Goal: Transaction & Acquisition: Purchase product/service

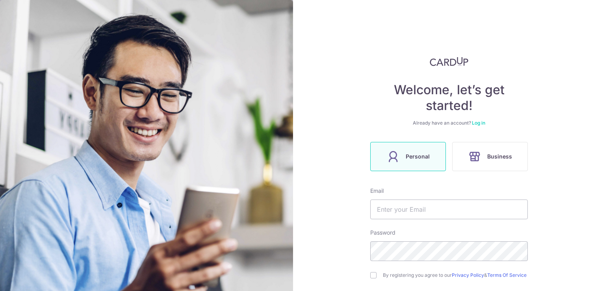
scroll to position [79, 0]
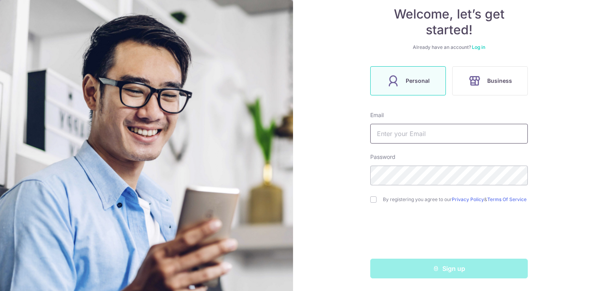
click at [460, 133] on input "text" at bounding box center [449, 134] width 158 height 20
type input "[EMAIL_ADDRESS][DOMAIN_NAME]"
click at [373, 196] on input "checkbox" at bounding box center [373, 199] width 6 height 6
checkbox input "true"
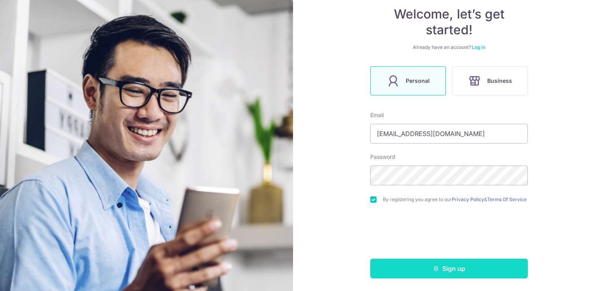
click at [477, 273] on button "Sign up" at bounding box center [449, 268] width 158 height 20
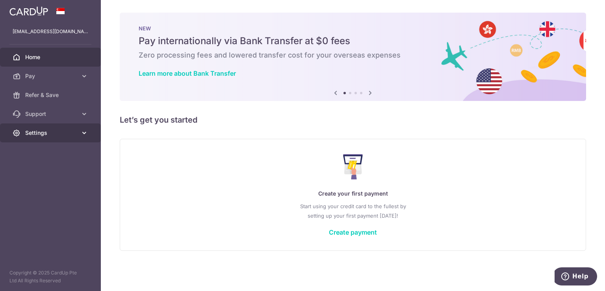
click at [73, 132] on span "Settings" at bounding box center [51, 133] width 52 height 8
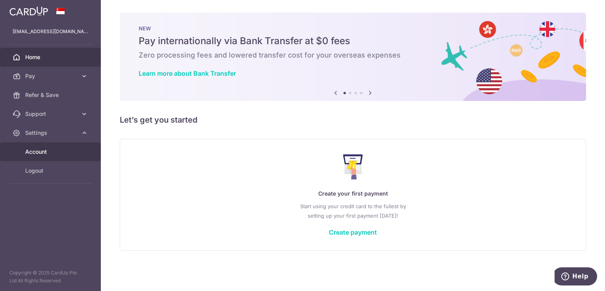
click at [65, 155] on span "Account" at bounding box center [51, 152] width 52 height 8
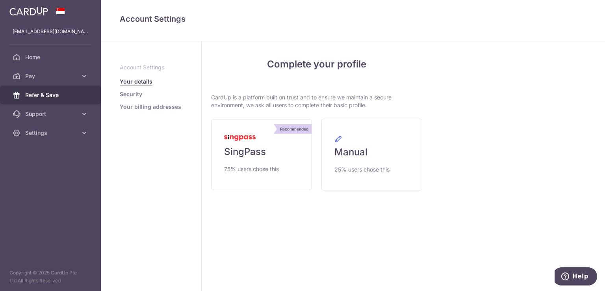
click at [54, 97] on span "Refer & Save" at bounding box center [51, 95] width 52 height 8
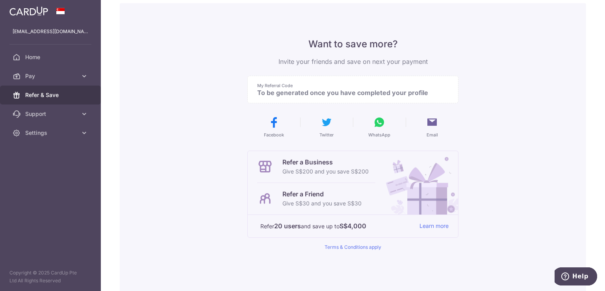
scroll to position [26, 0]
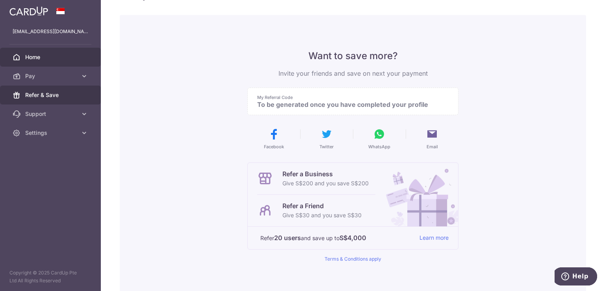
click at [66, 59] on span "Home" at bounding box center [51, 57] width 52 height 8
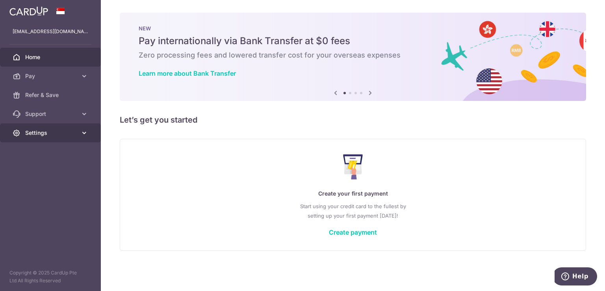
click at [88, 133] on link "Settings" at bounding box center [50, 132] width 101 height 19
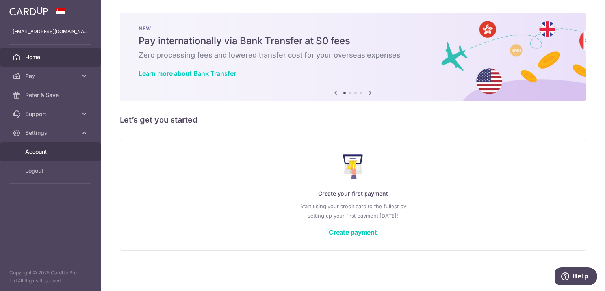
click at [83, 147] on link "Account" at bounding box center [50, 151] width 101 height 19
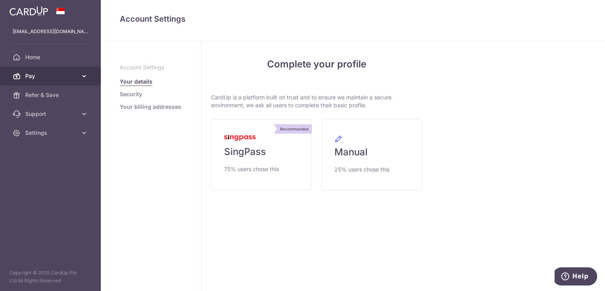
click at [71, 76] on span "Pay" at bounding box center [51, 76] width 52 height 8
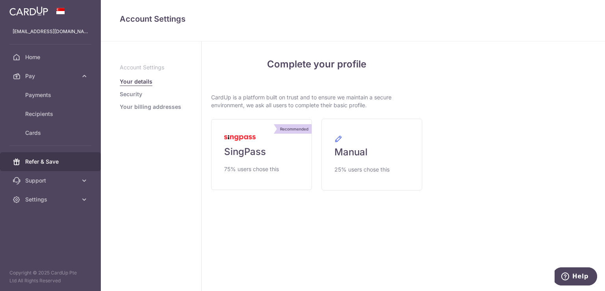
click at [65, 162] on span "Refer & Save" at bounding box center [51, 162] width 52 height 8
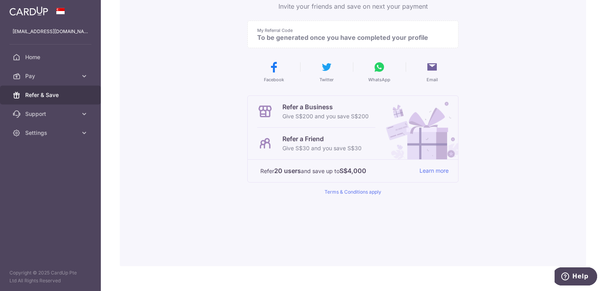
scroll to position [105, 0]
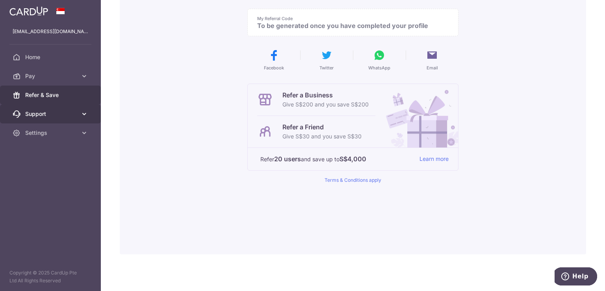
click at [54, 114] on span "Support" at bounding box center [51, 114] width 52 height 8
click at [88, 115] on icon at bounding box center [84, 114] width 8 height 8
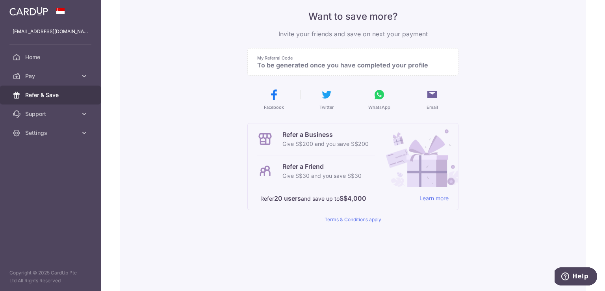
scroll to position [26, 0]
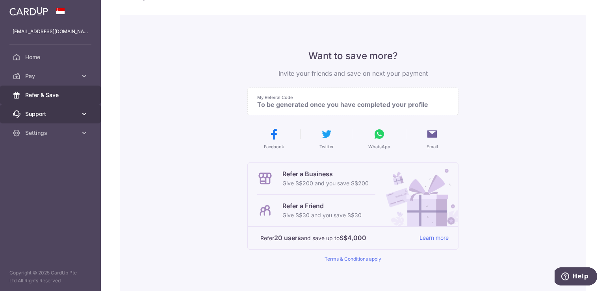
click at [76, 115] on span "Support" at bounding box center [51, 114] width 52 height 8
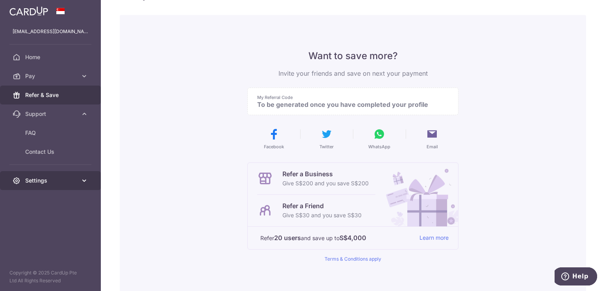
click at [69, 178] on span "Settings" at bounding box center [51, 180] width 52 height 8
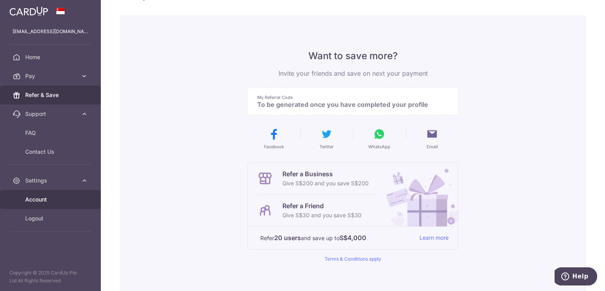
click at [63, 205] on link "Account" at bounding box center [50, 199] width 101 height 19
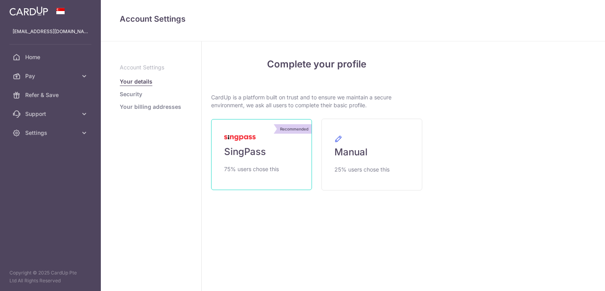
click at [241, 162] on link "Recommended SingPass 75% users chose this" at bounding box center [261, 154] width 101 height 71
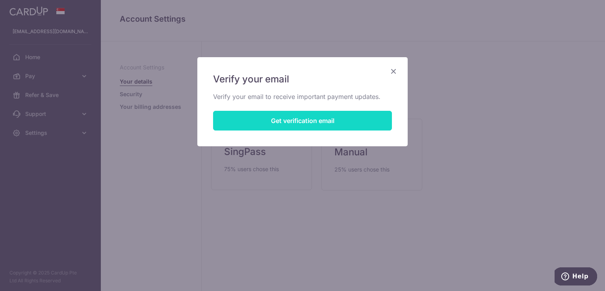
click at [298, 121] on button "Get verification email" at bounding box center [302, 121] width 179 height 20
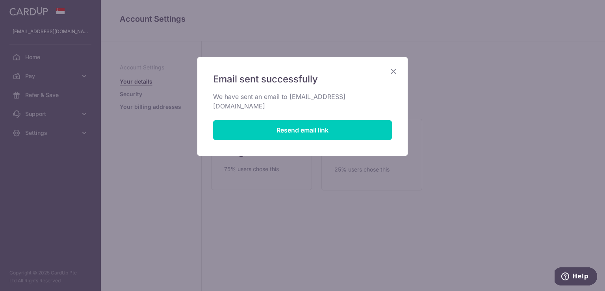
click at [387, 70] on div "Email sent successfully We have sent an email to kelvinangsc@gmail.com Resend e…" at bounding box center [302, 106] width 210 height 98
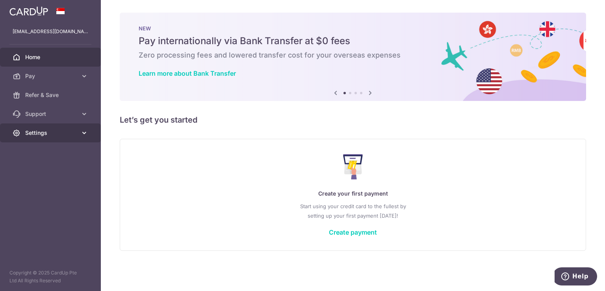
click at [39, 128] on link "Settings" at bounding box center [50, 132] width 101 height 19
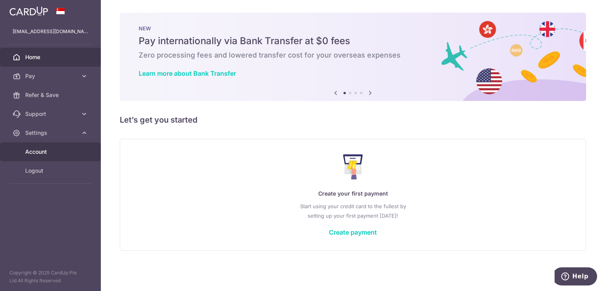
click at [42, 152] on span "Account" at bounding box center [51, 152] width 52 height 8
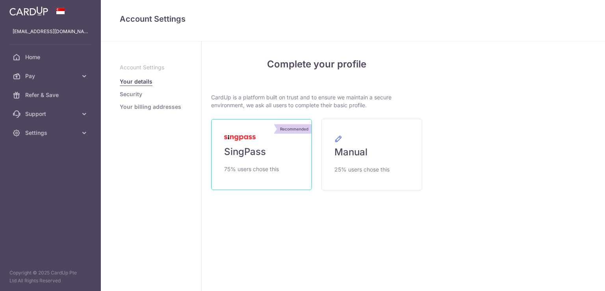
click at [265, 158] on link "Recommended SingPass 75% users chose this" at bounding box center [261, 154] width 101 height 71
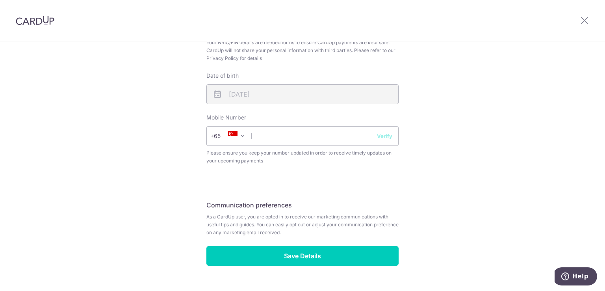
scroll to position [276, 0]
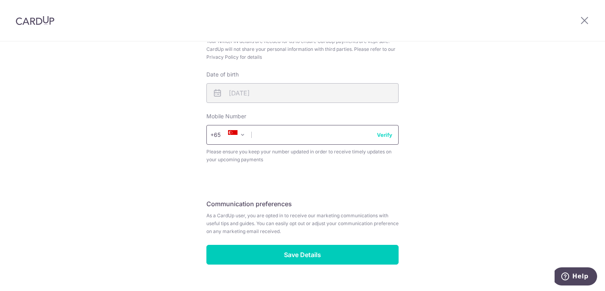
click at [252, 133] on input "text" at bounding box center [302, 135] width 192 height 20
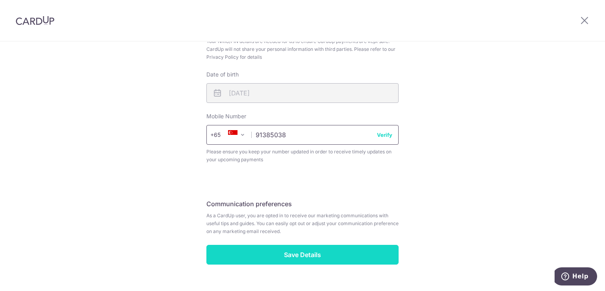
type input "91385038"
click at [323, 252] on input "Save Details" at bounding box center [302, 255] width 192 height 20
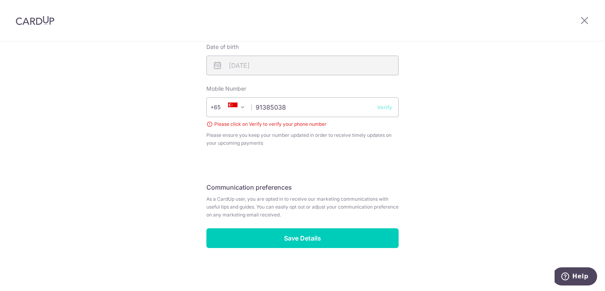
click at [385, 109] on button "Verify" at bounding box center [384, 107] width 15 height 8
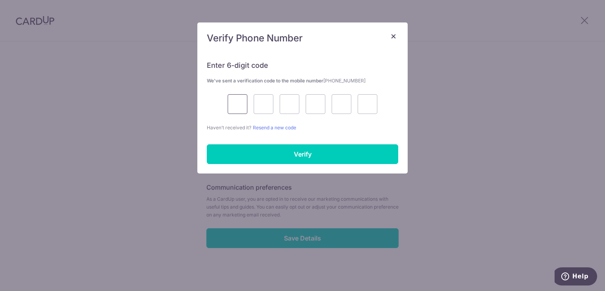
click at [230, 106] on input "text" at bounding box center [238, 104] width 20 height 20
type input "2"
type input "0"
type input "8"
type input "9"
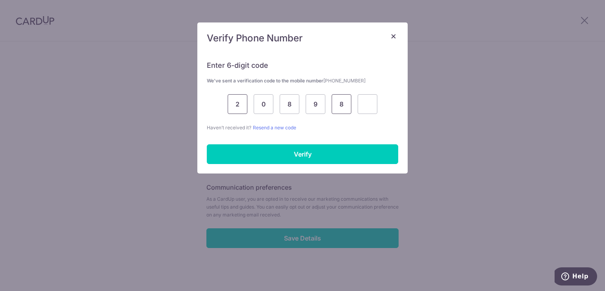
type input "8"
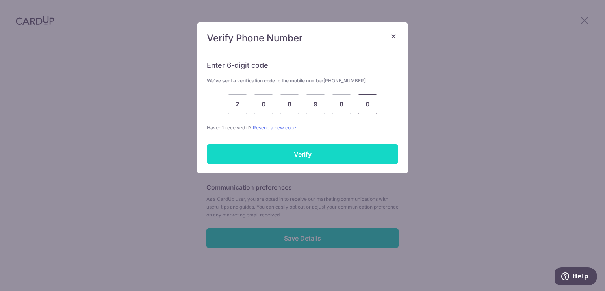
type input "0"
click at [305, 161] on input "Verify" at bounding box center [302, 154] width 191 height 20
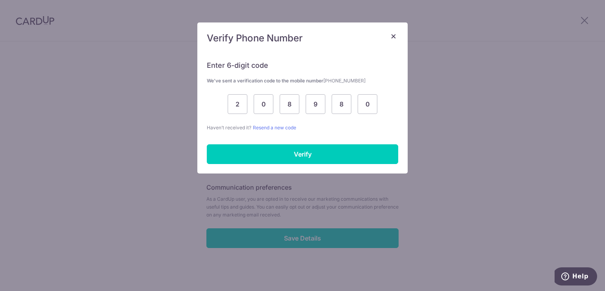
scroll to position [292, 0]
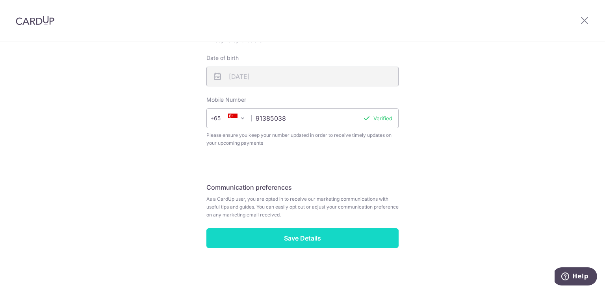
click at [365, 239] on input "Save Details" at bounding box center [302, 238] width 192 height 20
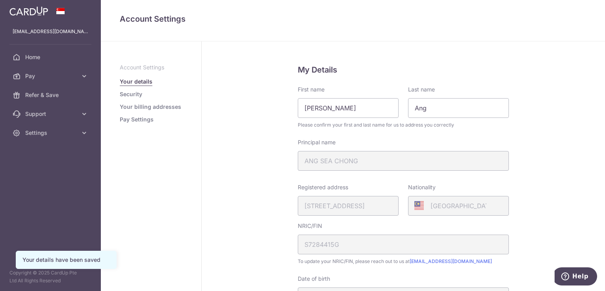
click at [123, 94] on link "Security" at bounding box center [131, 94] width 22 height 8
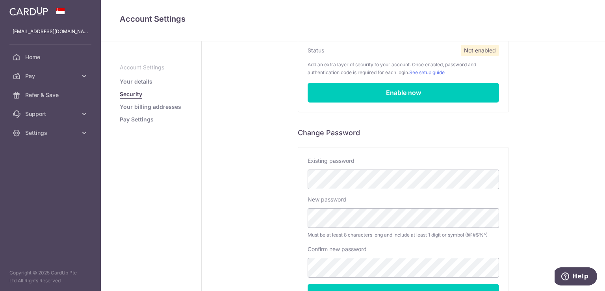
scroll to position [39, 0]
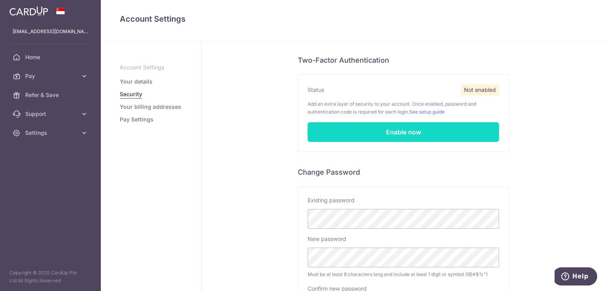
click at [473, 133] on link "Enable now" at bounding box center [403, 132] width 191 height 20
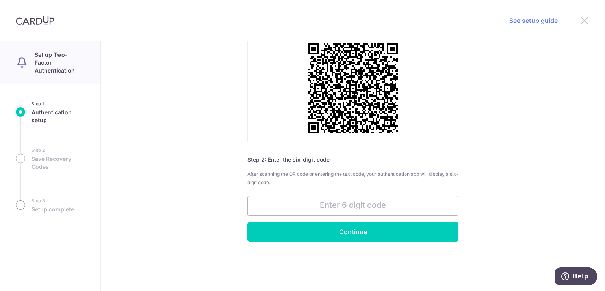
click at [586, 21] on icon at bounding box center [584, 20] width 9 height 10
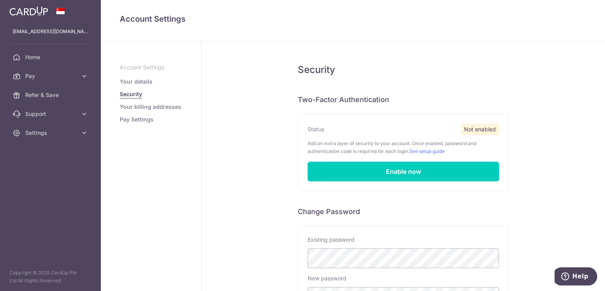
click at [173, 109] on link "Your billing addresses" at bounding box center [150, 107] width 61 height 8
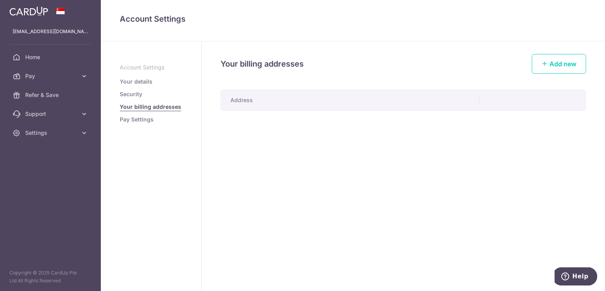
click at [149, 122] on link "Pay Settings" at bounding box center [137, 119] width 34 height 8
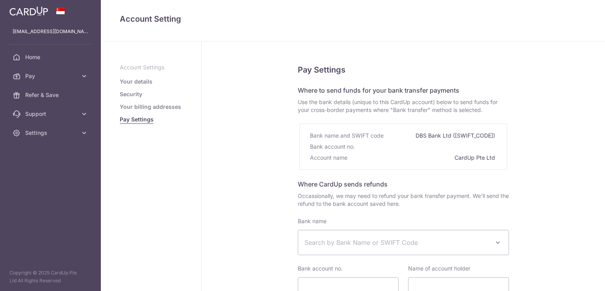
select select
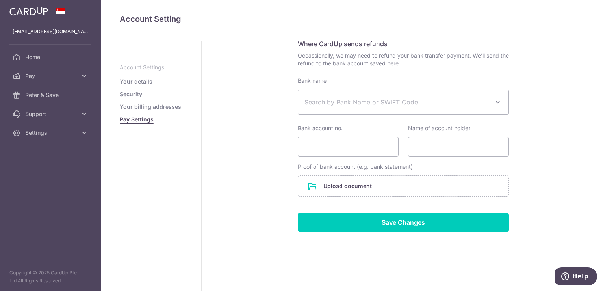
scroll to position [101, 0]
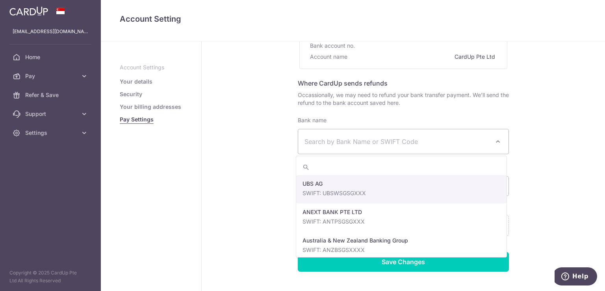
click at [497, 144] on span at bounding box center [497, 141] width 9 height 9
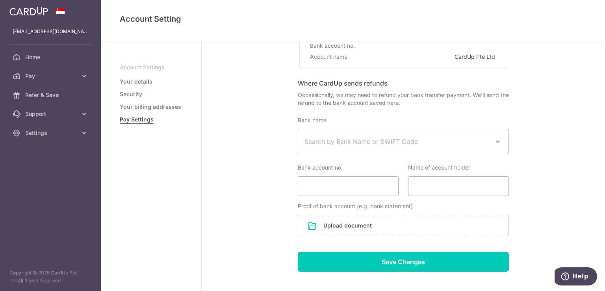
click at [520, 139] on div "Pay Settings Where to send funds for your bank transfer payments Use the bank d…" at bounding box center [403, 136] width 403 height 390
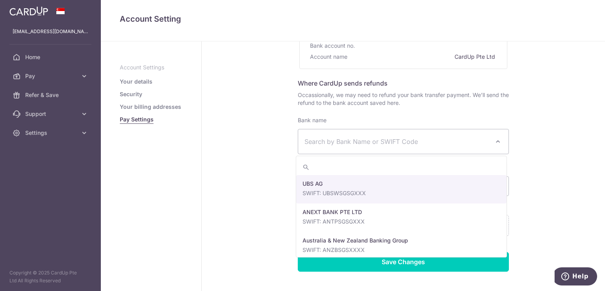
click at [331, 139] on span "Search by Bank Name or SWIFT Code" at bounding box center [396, 141] width 185 height 9
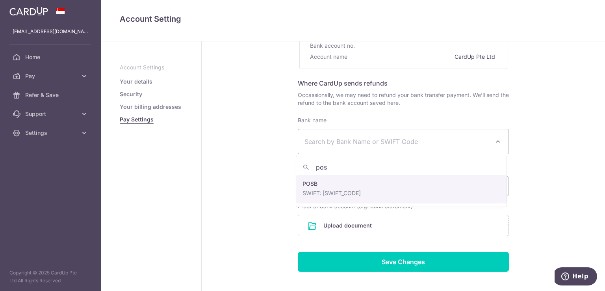
type input "posb"
select select "19"
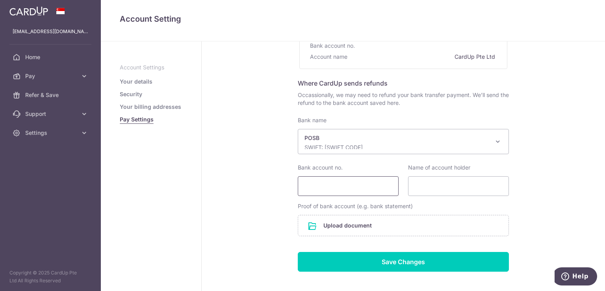
click at [334, 189] on input "Bank account no." at bounding box center [348, 186] width 101 height 20
type input "207254738"
click at [455, 193] on input "Name of account holder" at bounding box center [458, 186] width 101 height 20
type input "Ang Sea Chong"
click at [353, 224] on input "file" at bounding box center [403, 225] width 210 height 20
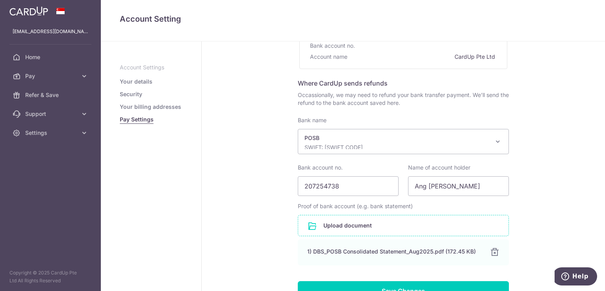
scroll to position [169, 0]
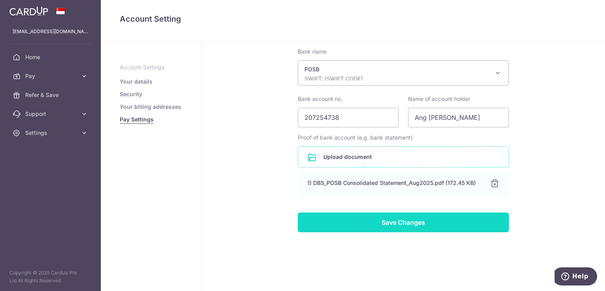
click at [432, 226] on input "Save Changes" at bounding box center [403, 222] width 211 height 20
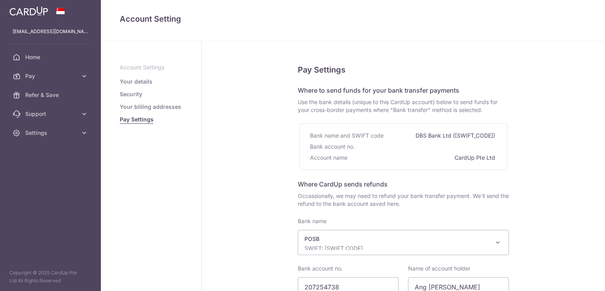
select select "19"
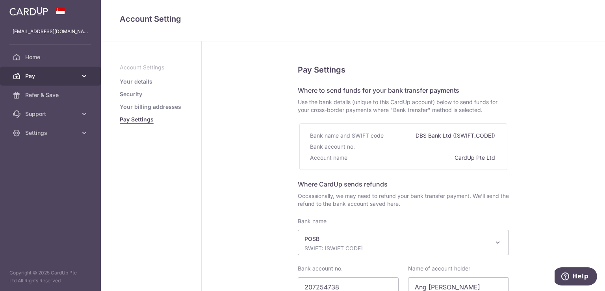
click at [49, 77] on span "Pay" at bounding box center [51, 76] width 52 height 8
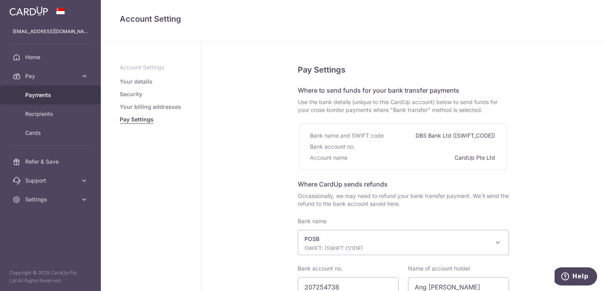
click at [47, 96] on span "Payments" at bounding box center [51, 95] width 52 height 8
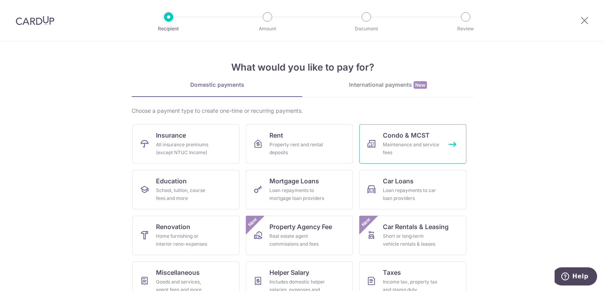
click at [416, 139] on link "Condo & MCST Maintenance and service fees" at bounding box center [412, 143] width 107 height 39
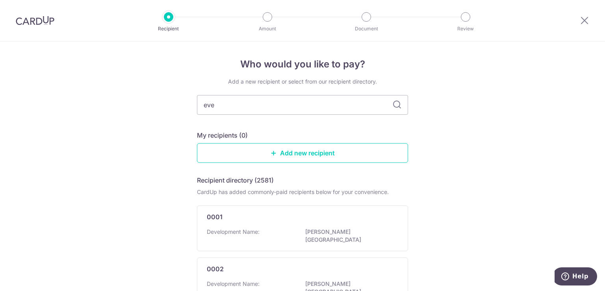
type input "ever"
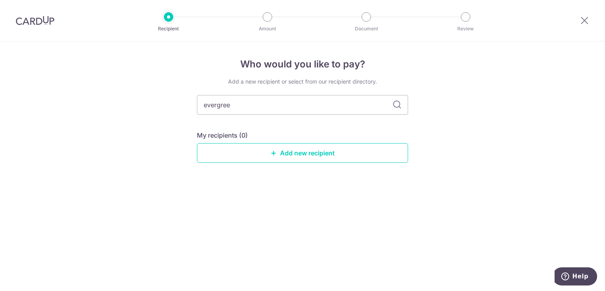
type input "evergreen"
type input "e"
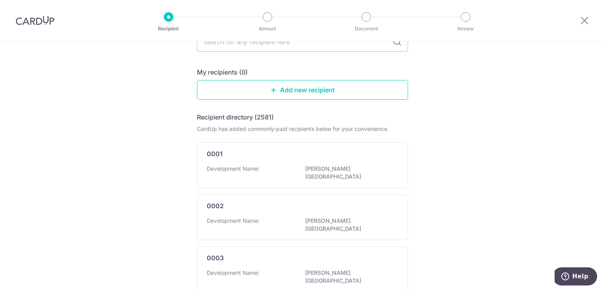
scroll to position [74, 0]
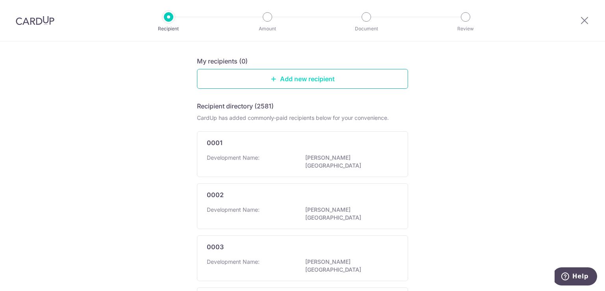
click at [325, 80] on link "Add new recipient" at bounding box center [302, 79] width 211 height 20
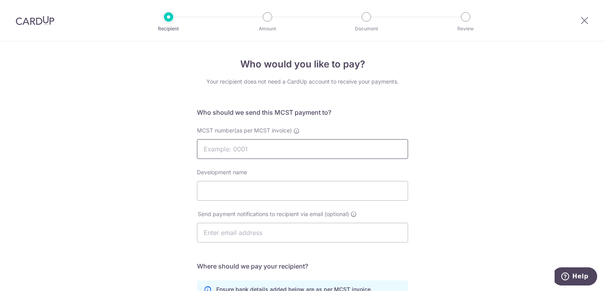
click at [362, 142] on input "MCST number(as per MCST invoice)" at bounding box center [302, 149] width 211 height 20
type input "2521"
click at [329, 189] on input "Development name" at bounding box center [302, 191] width 211 height 20
type input "[GEOGRAPHIC_DATA]"
click at [324, 237] on input "text" at bounding box center [302, 232] width 211 height 20
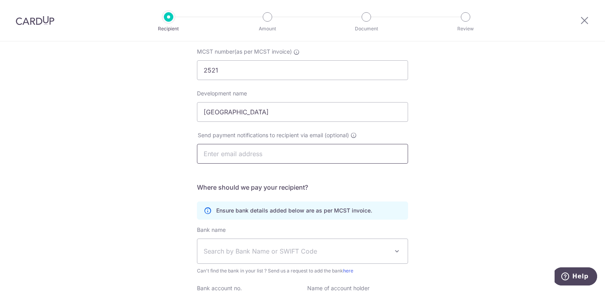
scroll to position [118, 0]
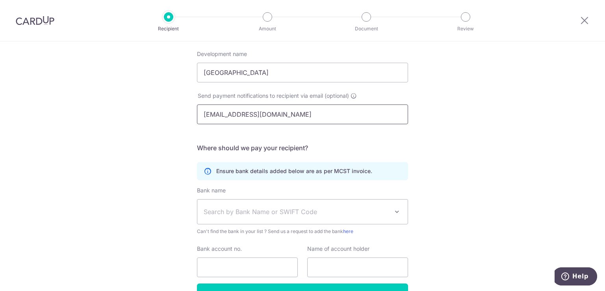
type input "[EMAIL_ADDRESS][DOMAIN_NAME]"
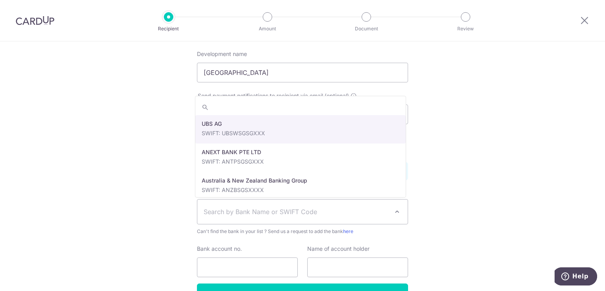
click at [357, 207] on span "Search by Bank Name or SWIFT Code" at bounding box center [296, 211] width 185 height 9
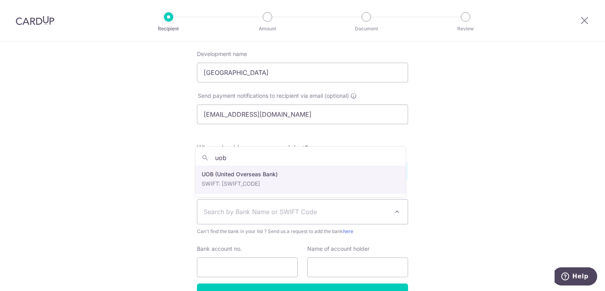
type input "uob"
select select "18"
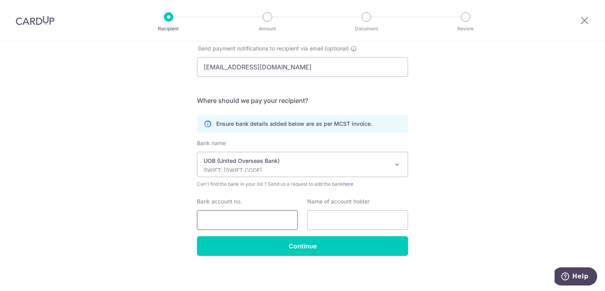
scroll to position [167, 0]
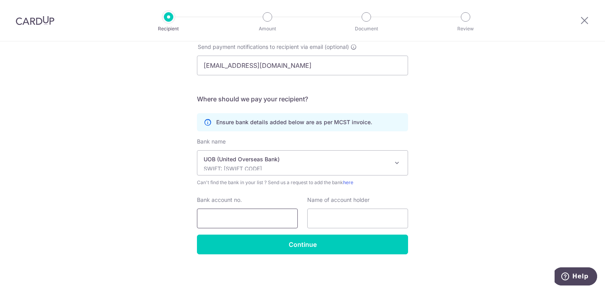
click at [272, 217] on input "Bank account no." at bounding box center [247, 218] width 101 height 20
type input "9833419869"
click at [343, 220] on input "text" at bounding box center [357, 218] width 101 height 20
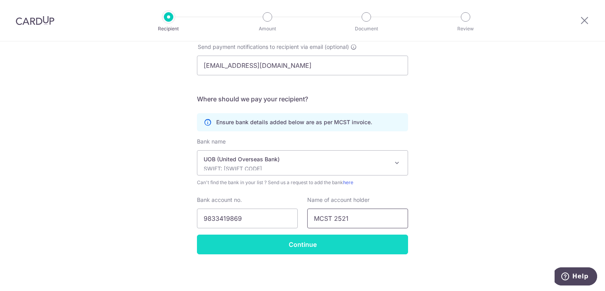
type input "MCST 2521"
click at [362, 248] on input "Continue" at bounding box center [302, 244] width 211 height 20
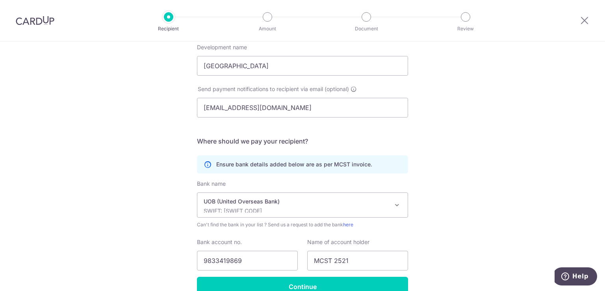
scroll to position [99, 0]
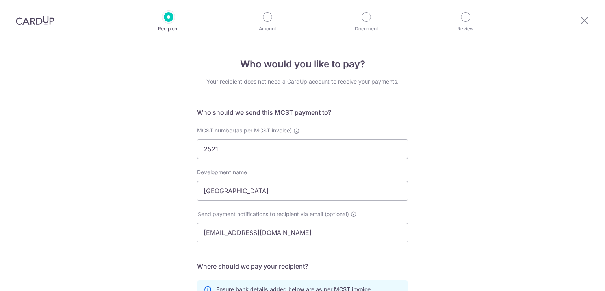
select select "18"
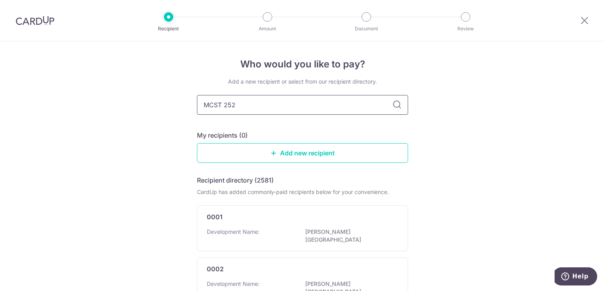
type input "MCST 2521"
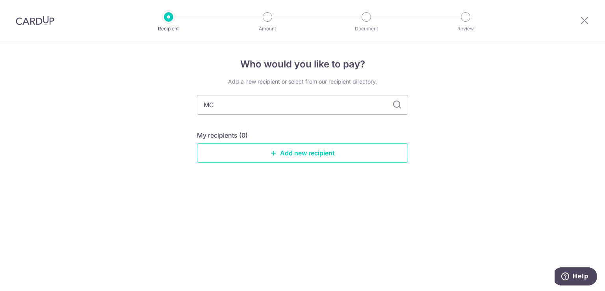
type input "M"
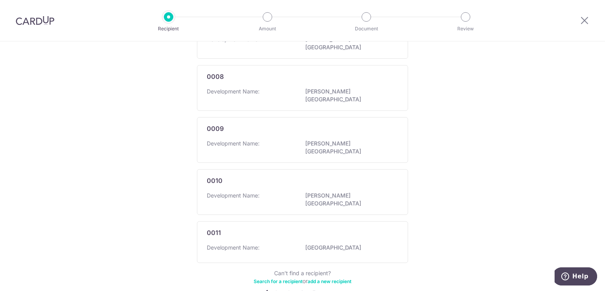
scroll to position [468, 0]
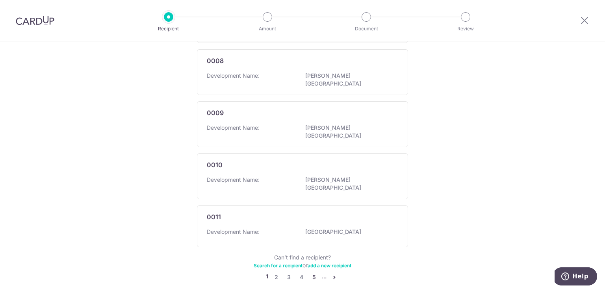
click at [311, 272] on link "5" at bounding box center [313, 276] width 9 height 9
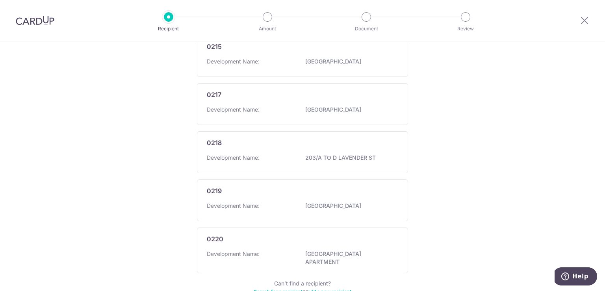
scroll to position [472, 0]
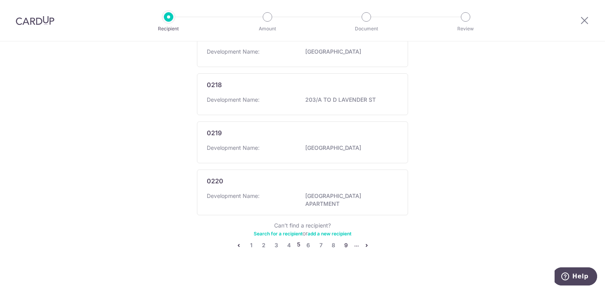
click at [345, 240] on link "9" at bounding box center [345, 244] width 9 height 9
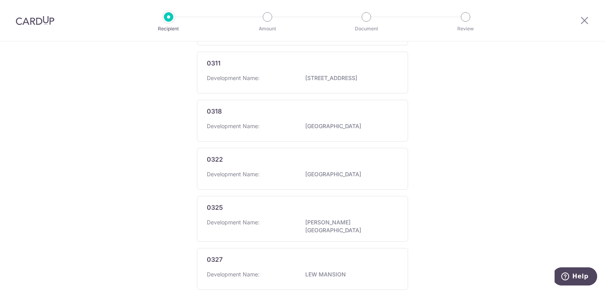
scroll to position [468, 0]
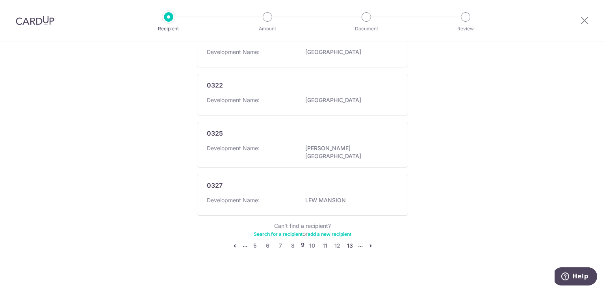
click at [350, 241] on link "13" at bounding box center [349, 245] width 9 height 9
click at [351, 241] on link "17" at bounding box center [351, 241] width 9 height 9
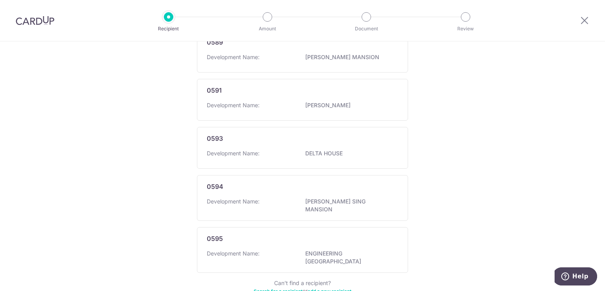
scroll to position [490, 0]
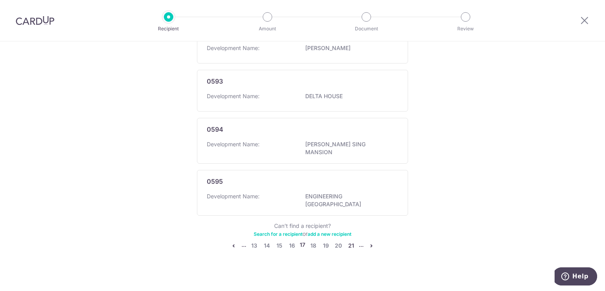
click at [351, 241] on link "21" at bounding box center [350, 245] width 9 height 9
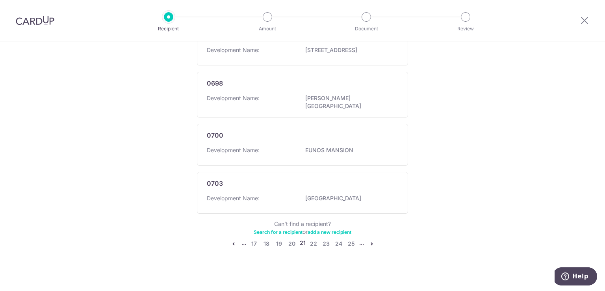
scroll to position [476, 0]
click at [351, 239] on link "25" at bounding box center [351, 241] width 9 height 9
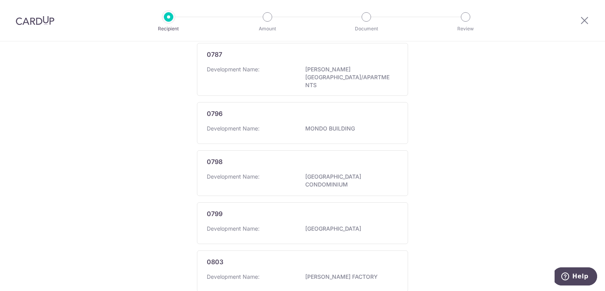
scroll to position [473, 0]
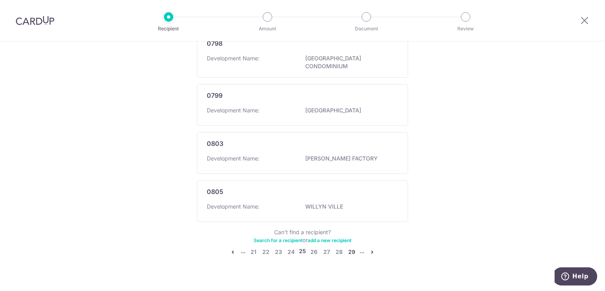
click at [348, 247] on link "29" at bounding box center [351, 251] width 9 height 9
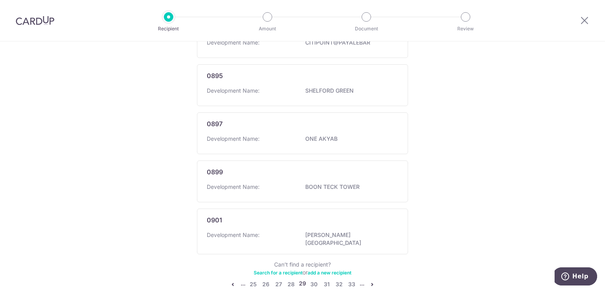
scroll to position [468, 0]
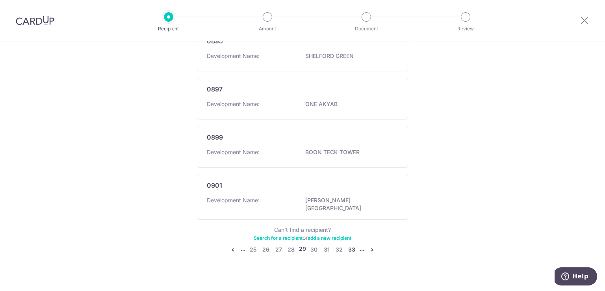
click at [353, 245] on link "33" at bounding box center [351, 249] width 9 height 9
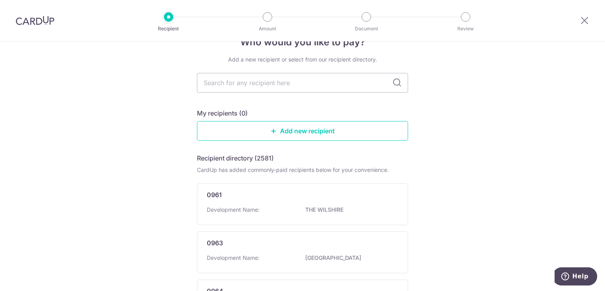
scroll to position [0, 0]
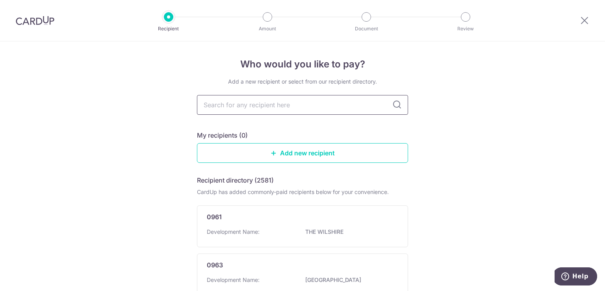
click at [344, 104] on input "text" at bounding box center [302, 105] width 211 height 20
type input "v"
type input "evergreen"
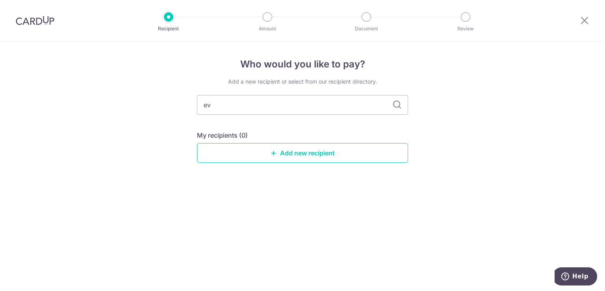
type input "e"
type input "Evergreen Park"
type input "E"
type input "MCST 2521"
type input "M"
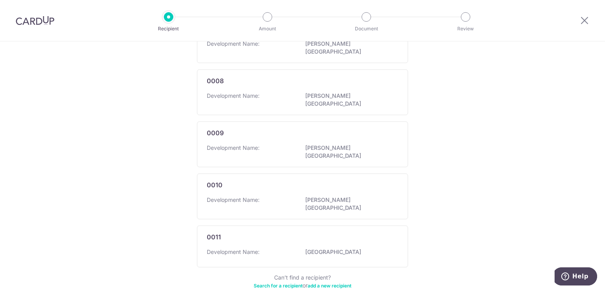
scroll to position [468, 0]
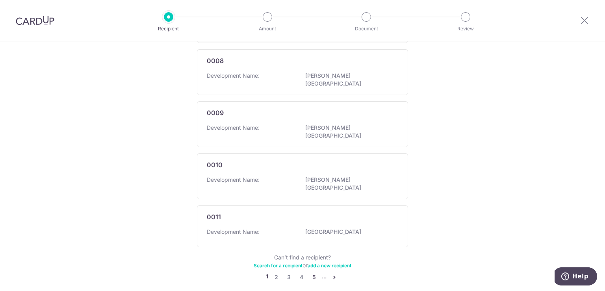
click at [310, 272] on link "5" at bounding box center [313, 276] width 9 height 9
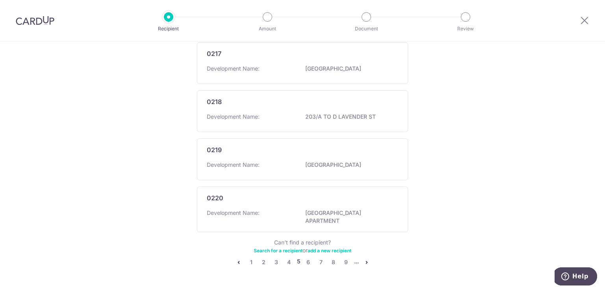
scroll to position [472, 0]
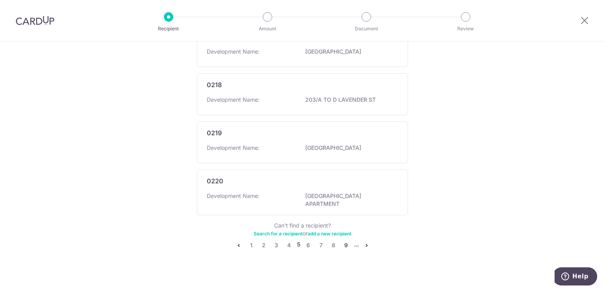
click at [343, 240] on link "9" at bounding box center [345, 244] width 9 height 9
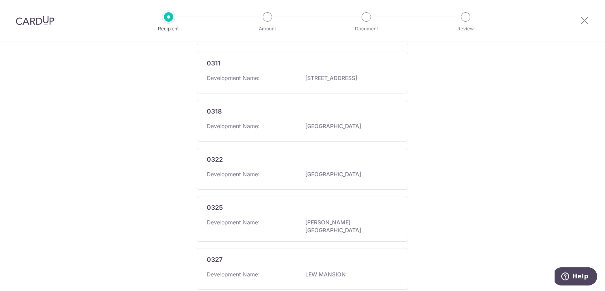
scroll to position [468, 0]
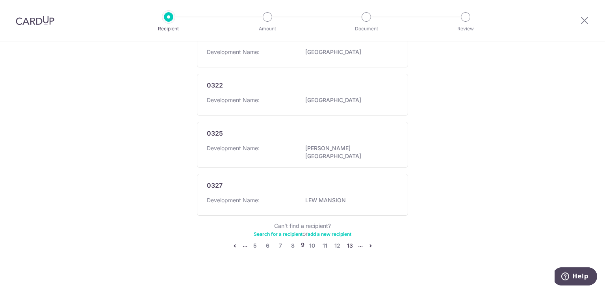
click at [347, 241] on link "13" at bounding box center [349, 245] width 9 height 9
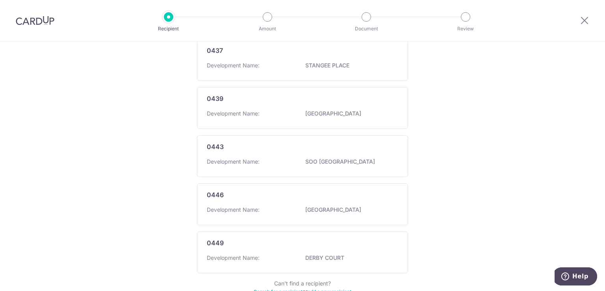
scroll to position [433, 0]
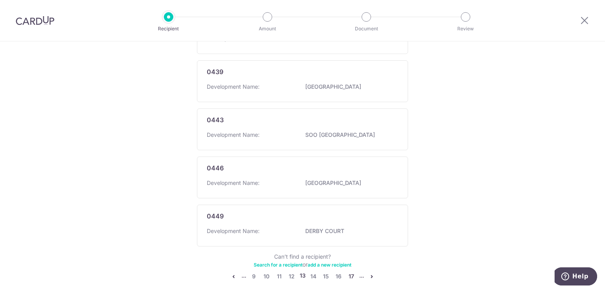
click at [351, 274] on link "17" at bounding box center [351, 275] width 9 height 9
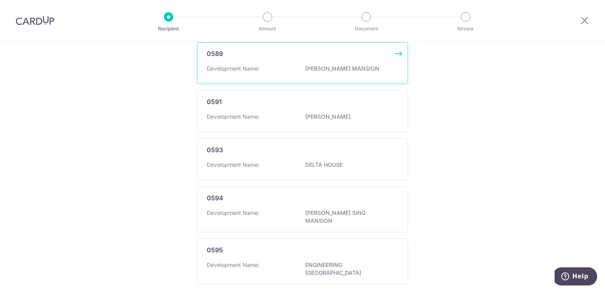
scroll to position [473, 0]
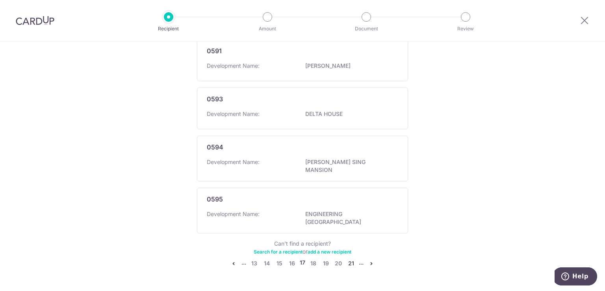
click at [348, 258] on link "21" at bounding box center [350, 262] width 9 height 9
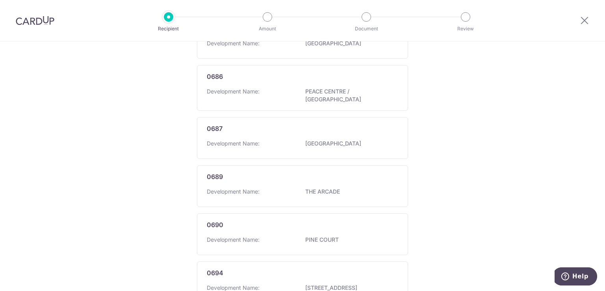
scroll to position [476, 0]
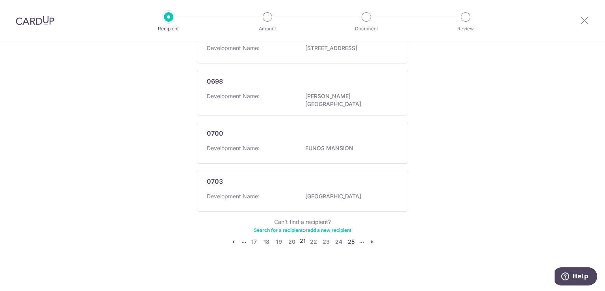
click at [350, 241] on link "25" at bounding box center [351, 241] width 9 height 9
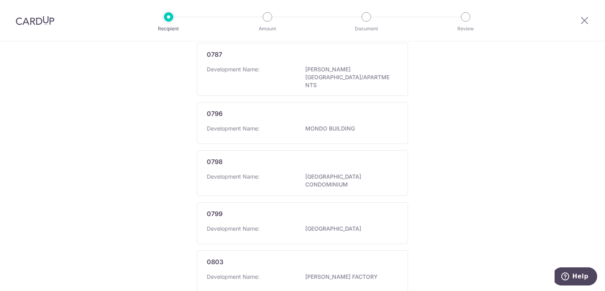
scroll to position [473, 0]
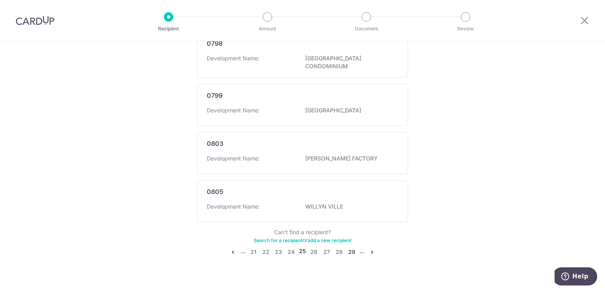
click at [350, 247] on link "29" at bounding box center [351, 251] width 9 height 9
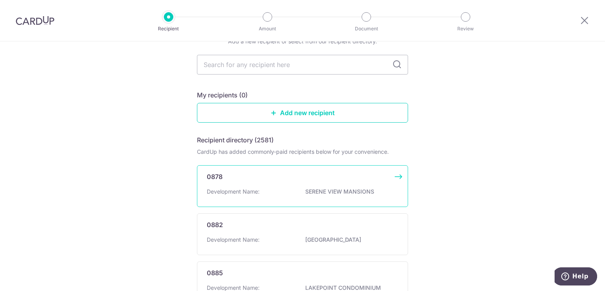
scroll to position [0, 0]
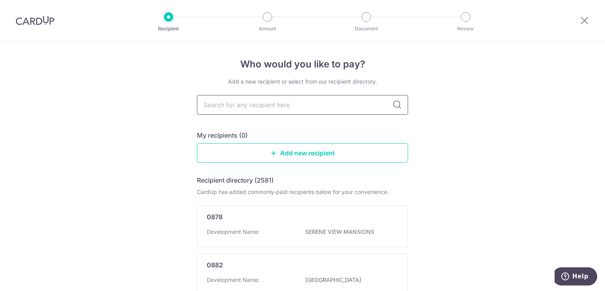
click at [294, 107] on input "text" at bounding box center [302, 105] width 211 height 20
type input "2521"
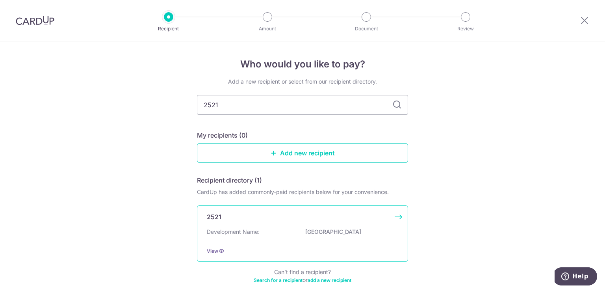
click at [323, 232] on p "EVERGREEN PARK" at bounding box center [349, 232] width 88 height 8
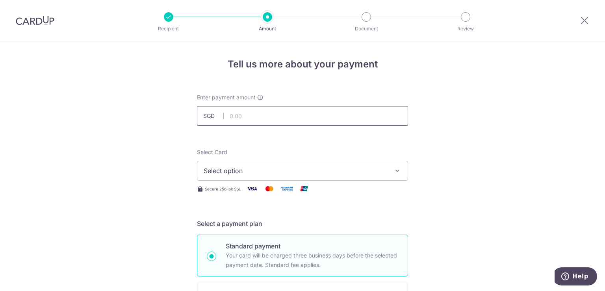
click at [309, 113] on input "text" at bounding box center [302, 116] width 211 height 20
type input "416.67"
click at [343, 169] on span "Select option" at bounding box center [295, 170] width 183 height 9
click at [343, 189] on span "Add credit card" at bounding box center [309, 193] width 183 height 8
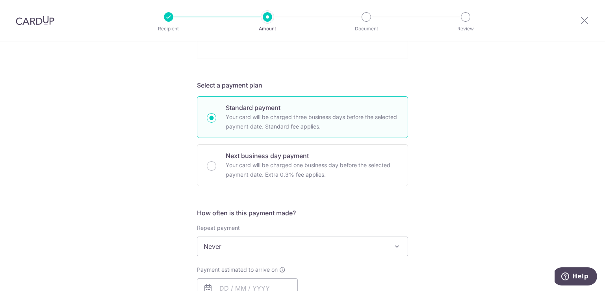
scroll to position [394, 0]
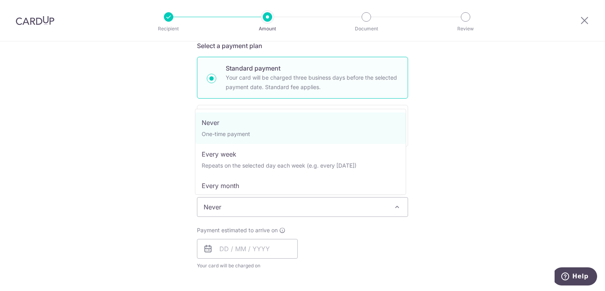
click at [398, 205] on span at bounding box center [396, 206] width 9 height 9
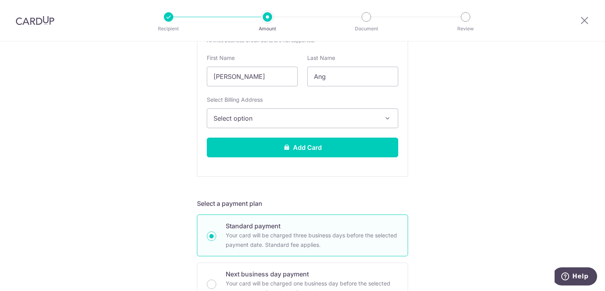
scroll to position [236, 0]
click at [391, 122] on button "Select option" at bounding box center [302, 118] width 191 height 20
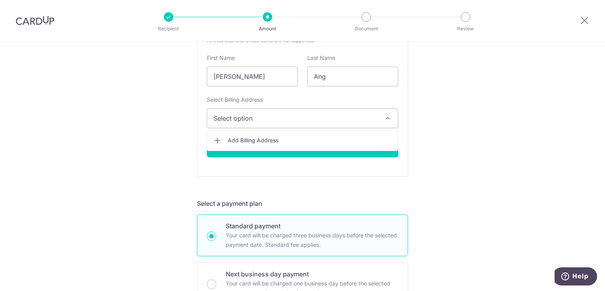
click at [456, 115] on div "Tell us more about your payment Enter payment amount SGD 416.67 416.67 Select C…" at bounding box center [302, 269] width 605 height 928
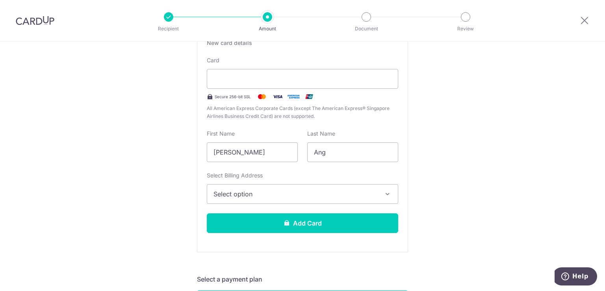
scroll to position [158, 0]
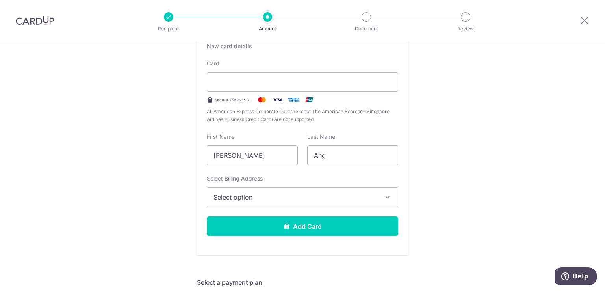
click at [387, 193] on icon "button" at bounding box center [388, 197] width 8 height 8
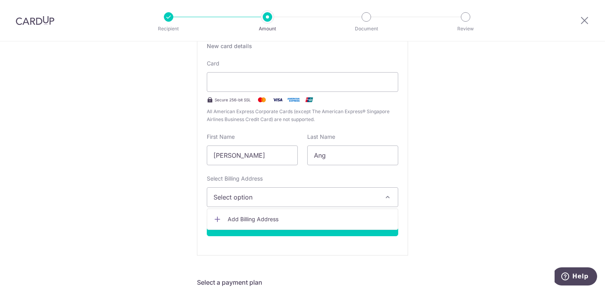
click at [242, 222] on span "Add Billing Address" at bounding box center [310, 219] width 164 height 8
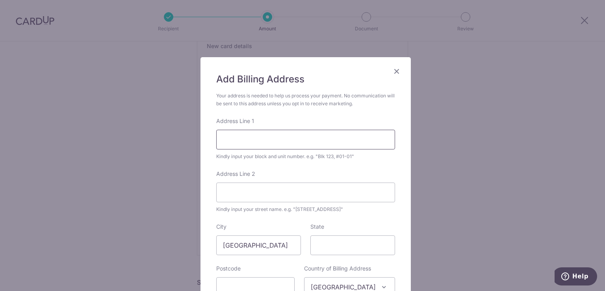
click at [318, 140] on input "Address Line 1" at bounding box center [305, 140] width 179 height 20
type input "31, #12-04"
click at [282, 188] on input "Address Line 2" at bounding box center [305, 192] width 179 height 20
type input "h"
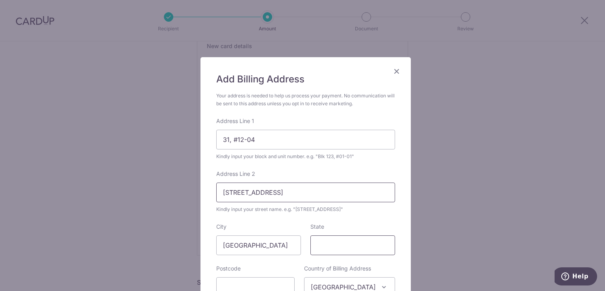
type input "Hougang Avenue 7"
click at [321, 242] on input "State" at bounding box center [352, 245] width 85 height 20
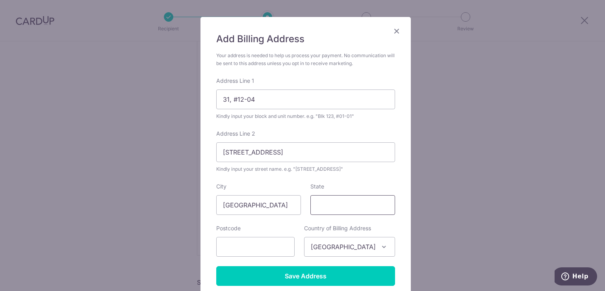
scroll to position [79, 0]
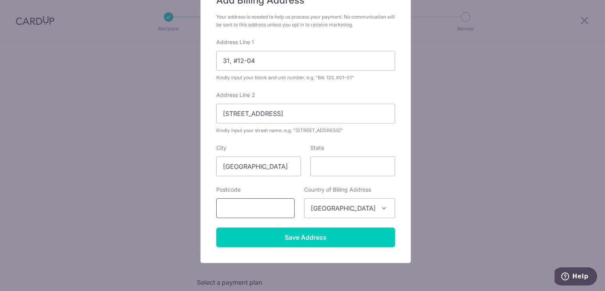
click at [281, 209] on input "text" at bounding box center [255, 208] width 78 height 20
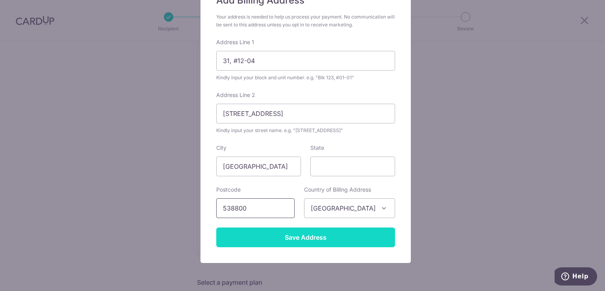
type input "538800"
click at [294, 240] on input "Save Address" at bounding box center [305, 237] width 179 height 20
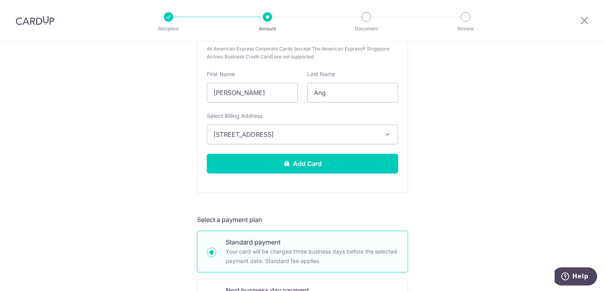
scroll to position [236, 0]
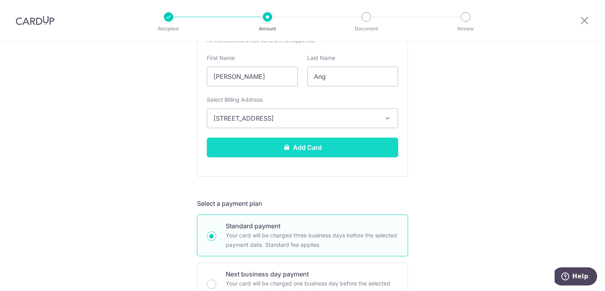
click at [342, 144] on button "Add Card" at bounding box center [302, 147] width 191 height 20
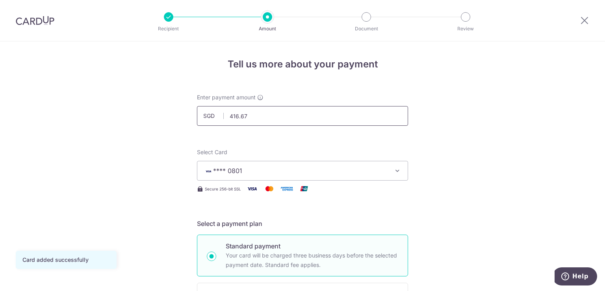
click at [296, 116] on input "416.67" at bounding box center [302, 116] width 211 height 20
type input "406.11"
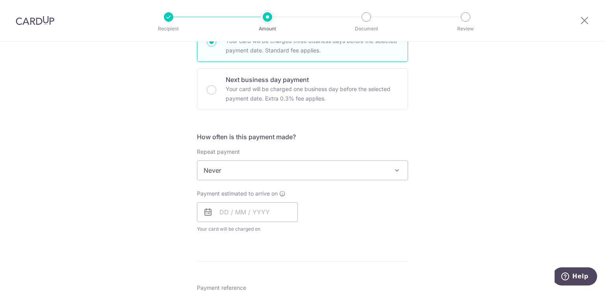
scroll to position [197, 0]
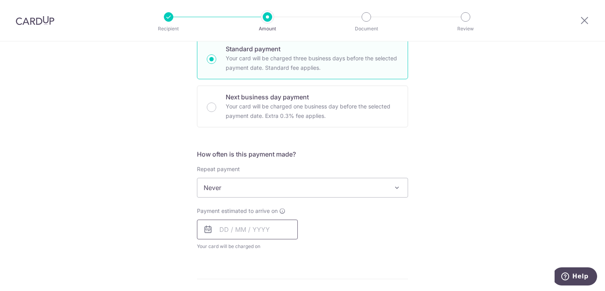
click at [226, 234] on input "text" at bounding box center [247, 229] width 101 height 20
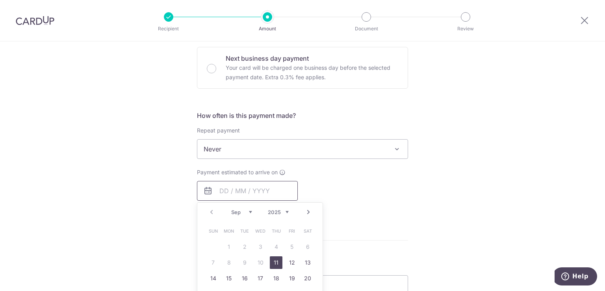
scroll to position [276, 0]
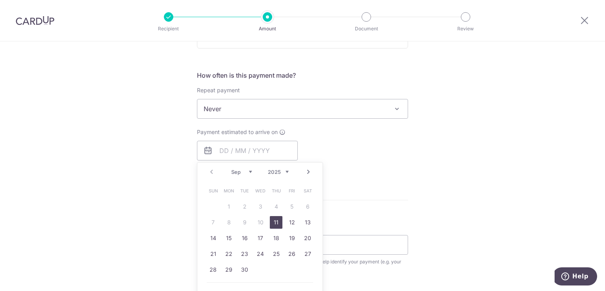
click at [276, 221] on link "11" at bounding box center [276, 222] width 13 height 13
type input "[DATE]"
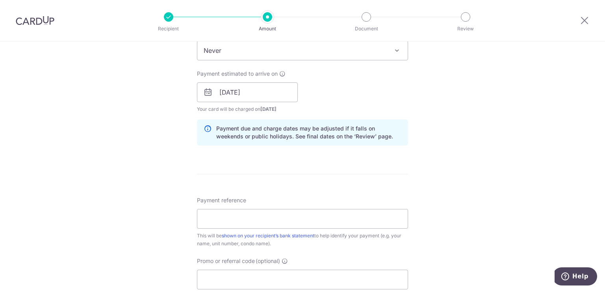
scroll to position [354, 0]
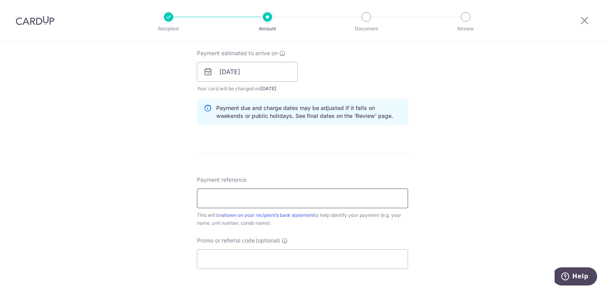
click at [347, 202] on input "Payment reference" at bounding box center [302, 198] width 211 height 20
click at [340, 263] on input "Promo or referral code (optional)" at bounding box center [302, 259] width 211 height 20
click at [350, 201] on input "Payment reference" at bounding box center [302, 198] width 211 height 20
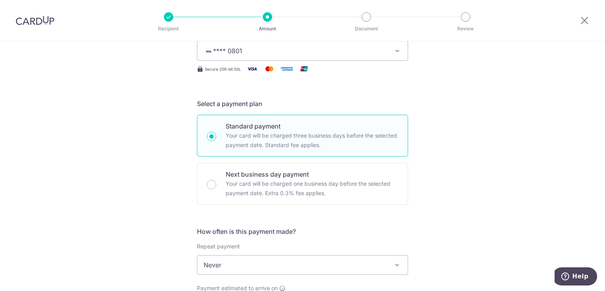
scroll to position [39, 0]
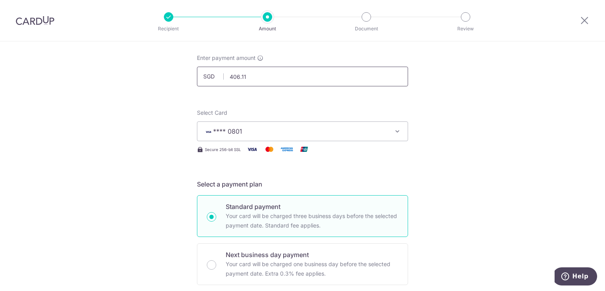
click at [254, 76] on input "406.11" at bounding box center [302, 77] width 211 height 20
type input "409.34"
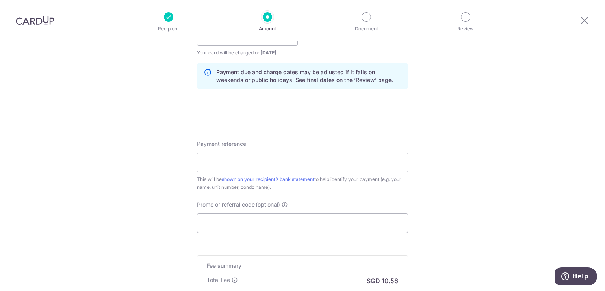
scroll to position [433, 0]
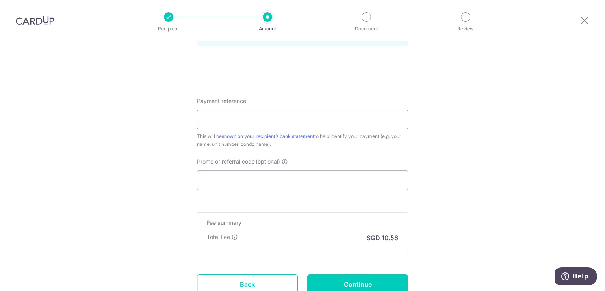
click at [307, 124] on input "Payment reference" at bounding box center [302, 119] width 211 height 20
type input "31#12-04"
click at [305, 182] on input "Promo or referral code (optional)" at bounding box center [302, 180] width 211 height 20
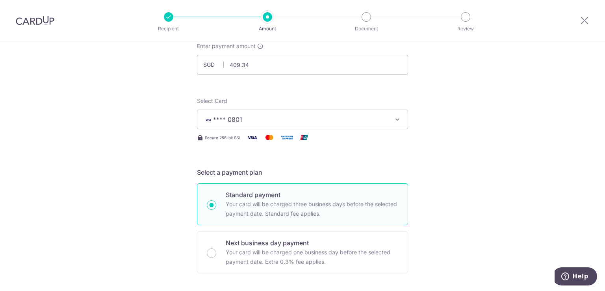
scroll to position [39, 0]
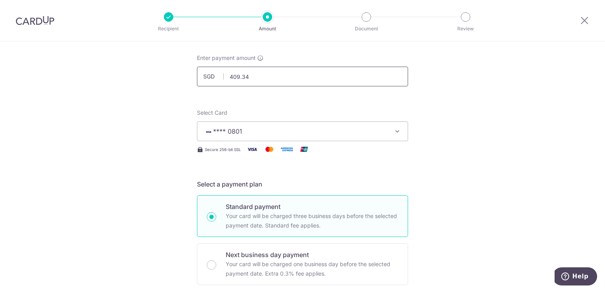
type input "SETHISFY"
click at [325, 77] on input "409.34" at bounding box center [302, 77] width 211 height 20
type input "406.03"
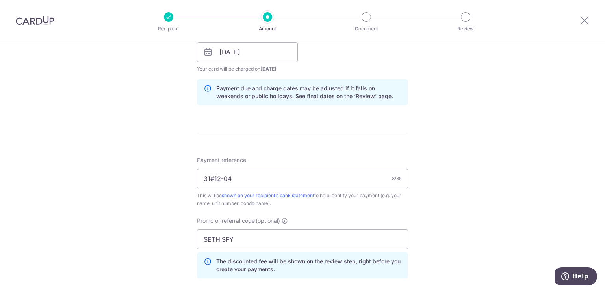
scroll to position [433, 0]
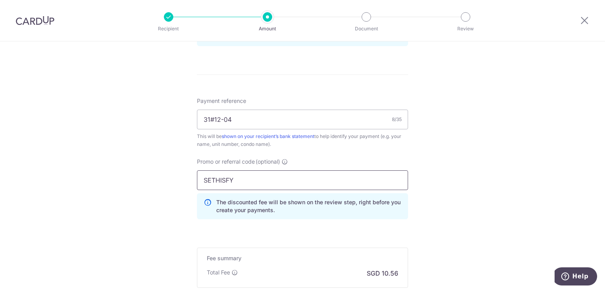
drag, startPoint x: 269, startPoint y: 178, endPoint x: 191, endPoint y: 179, distance: 78.0
click at [192, 179] on div "Promo or referral code (optional) SETHISFY The discounted fee will be shown on …" at bounding box center [302, 192] width 221 height 68
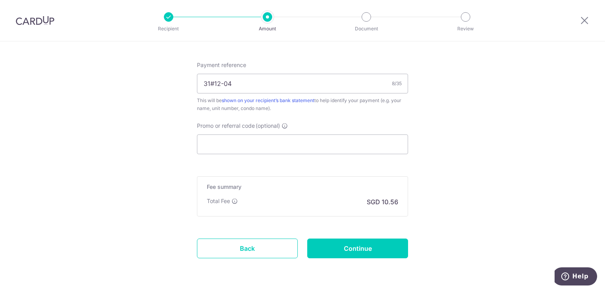
scroll to position [495, 0]
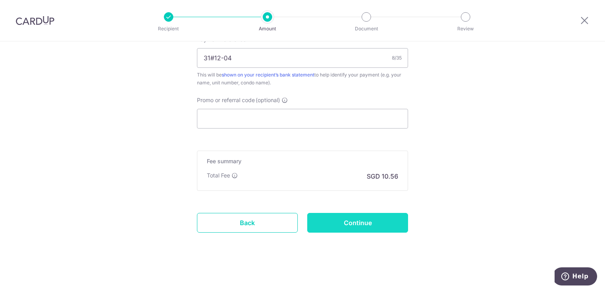
click at [389, 219] on input "Continue" at bounding box center [357, 223] width 101 height 20
type input "Create Schedule"
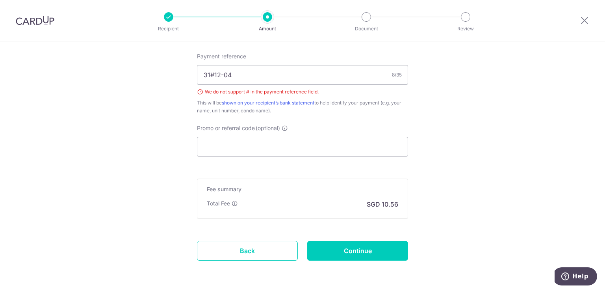
scroll to position [466, 0]
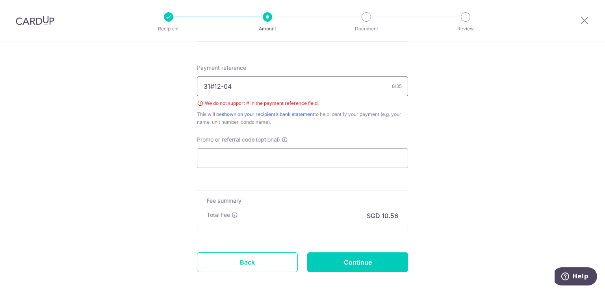
click at [211, 83] on input "31#12-04" at bounding box center [302, 86] width 211 height 20
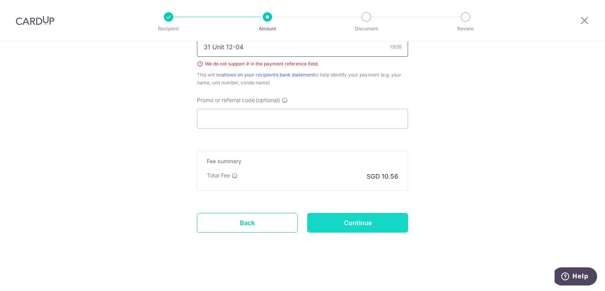
type input "31 Unit 12-04"
click at [384, 222] on input "Continue" at bounding box center [357, 223] width 101 height 20
type input "Create Schedule"
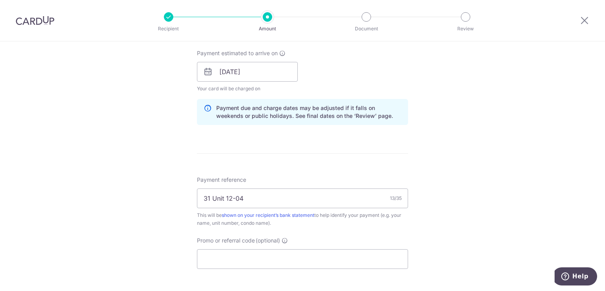
scroll to position [433, 0]
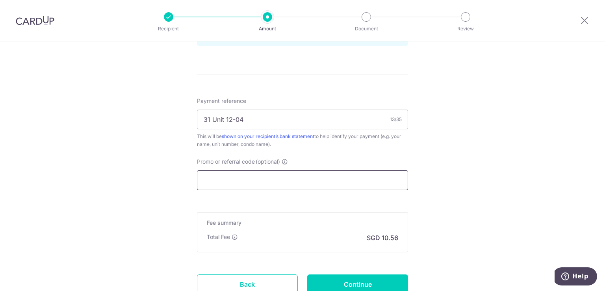
click at [310, 177] on input "Promo or referral code (optional)" at bounding box center [302, 180] width 211 height 20
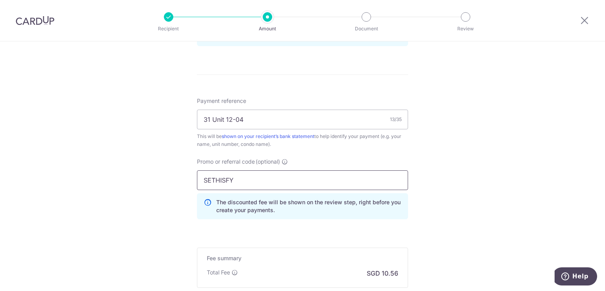
type input "SETHISFY"
click button "Add Card" at bounding box center [0, 0] width 0 height 0
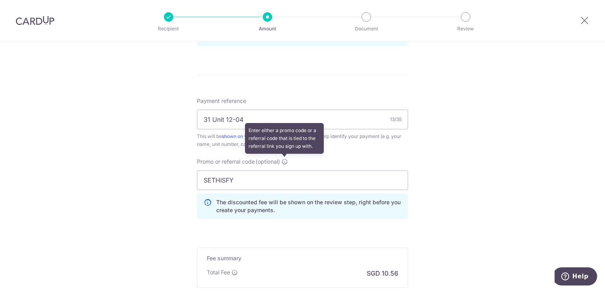
click at [285, 161] on icon at bounding box center [285, 161] width 6 height 6
click at [285, 170] on input "SETHISFY" at bounding box center [302, 180] width 211 height 20
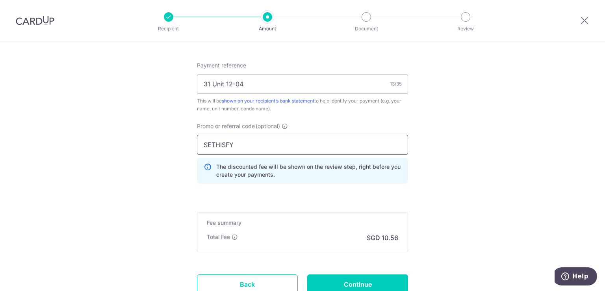
scroll to position [512, 0]
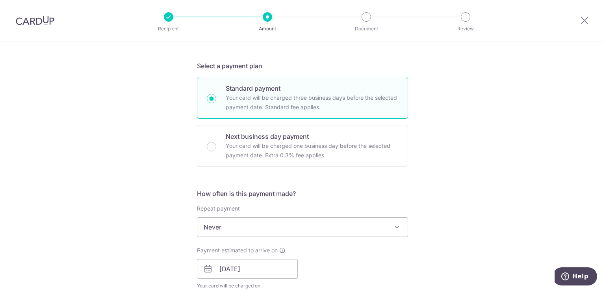
scroll to position [39, 0]
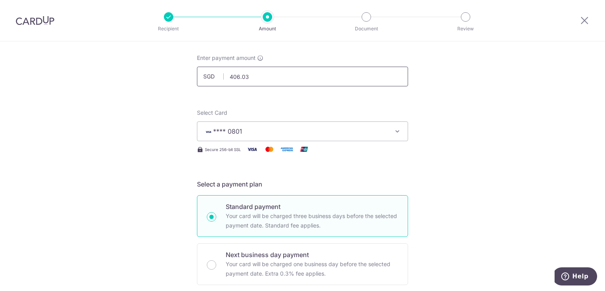
click at [349, 75] on input "406.03" at bounding box center [302, 77] width 211 height 20
type input "406.11"
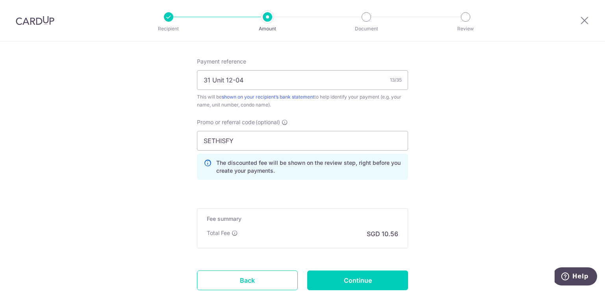
scroll to position [512, 0]
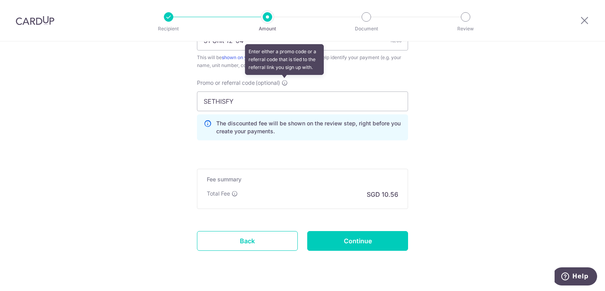
click at [285, 80] on icon at bounding box center [285, 83] width 6 height 6
click at [285, 91] on input "SETHISFY" at bounding box center [302, 101] width 211 height 20
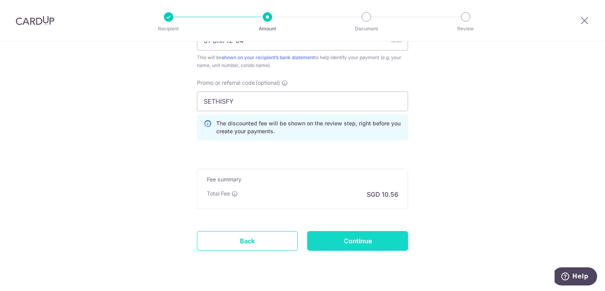
click at [340, 242] on input "Continue" at bounding box center [357, 241] width 101 height 20
type input "Update Schedule"
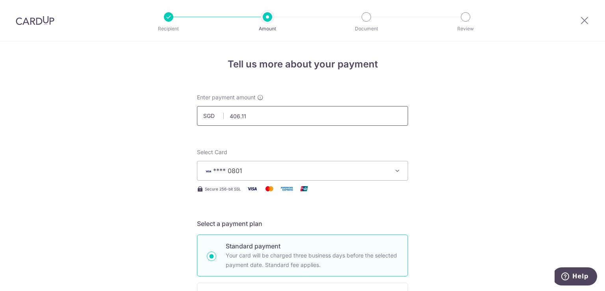
click at [293, 121] on input "406.11" at bounding box center [302, 116] width 211 height 20
type input "409.34"
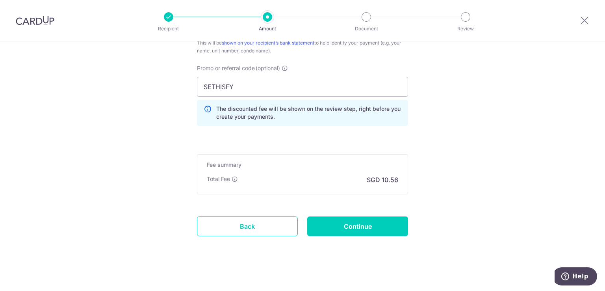
scroll to position [530, 0]
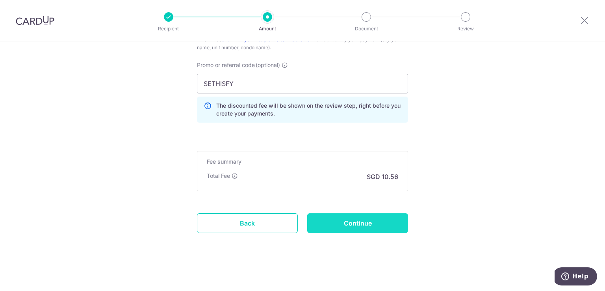
click at [354, 227] on input "Continue" at bounding box center [357, 223] width 101 height 20
type input "Update Schedule"
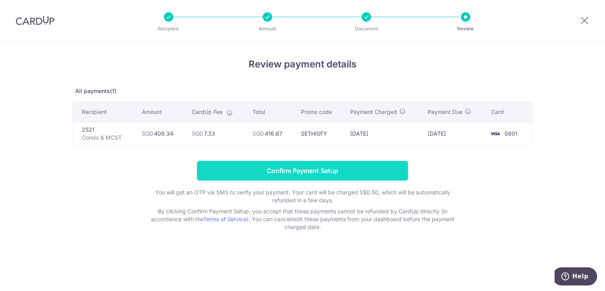
click at [375, 174] on input "Confirm Payment Setup" at bounding box center [302, 171] width 211 height 20
